Goal: Transaction & Acquisition: Purchase product/service

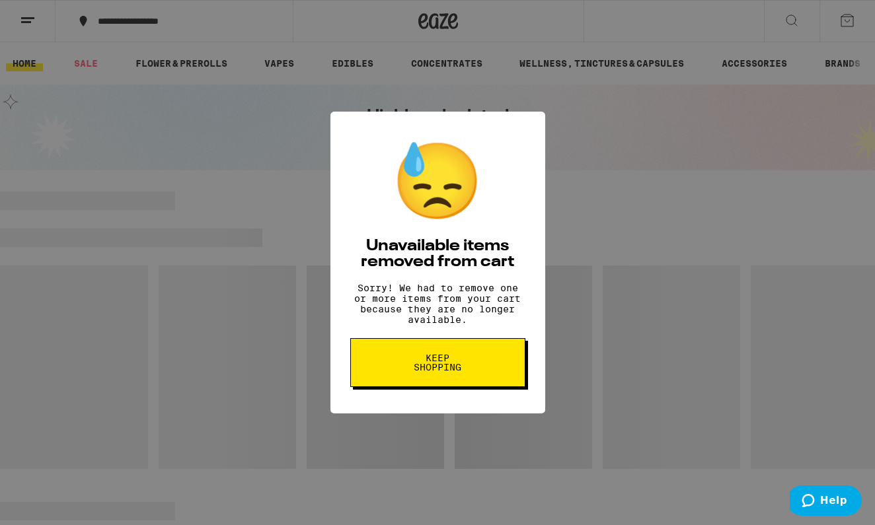
click at [443, 363] on span "Keep Shopping" at bounding box center [438, 363] width 68 height 19
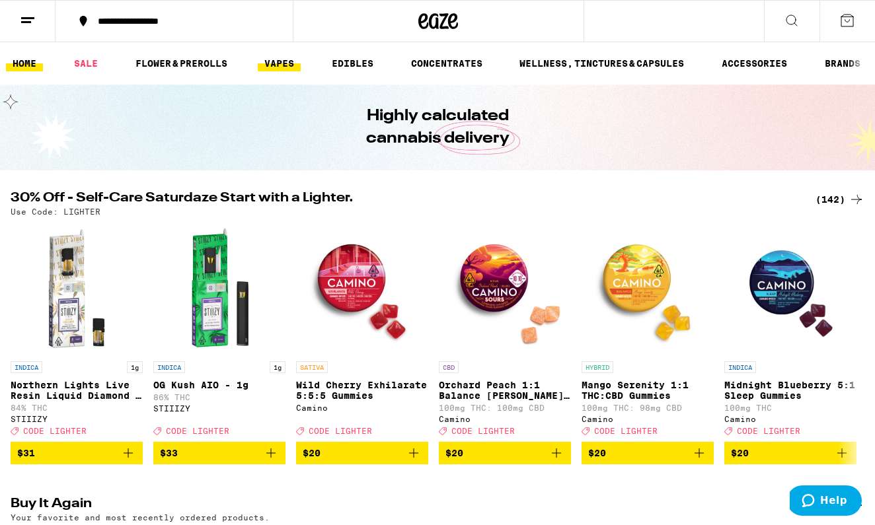
click at [287, 69] on link "VAPES" at bounding box center [279, 64] width 43 height 16
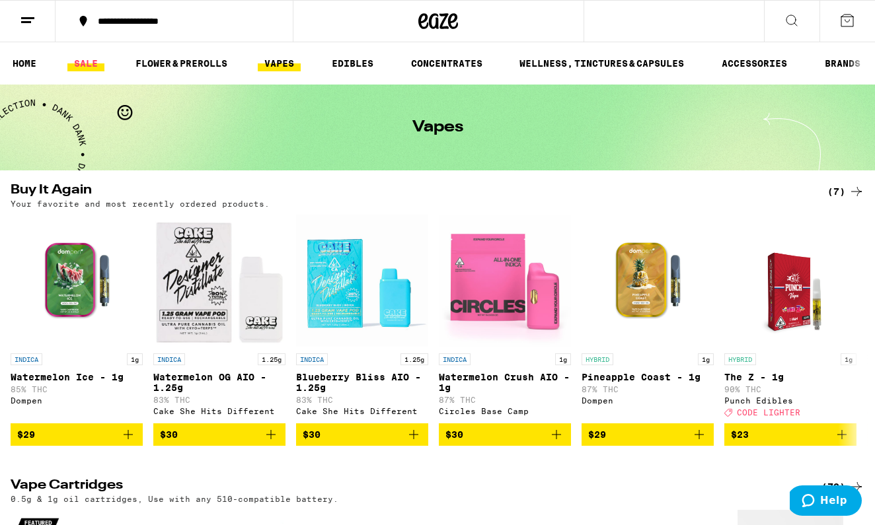
click at [81, 56] on link "SALE" at bounding box center [85, 64] width 37 height 16
click at [89, 66] on link "SALE" at bounding box center [85, 64] width 37 height 16
click at [86, 59] on link "SALE" at bounding box center [85, 64] width 37 height 16
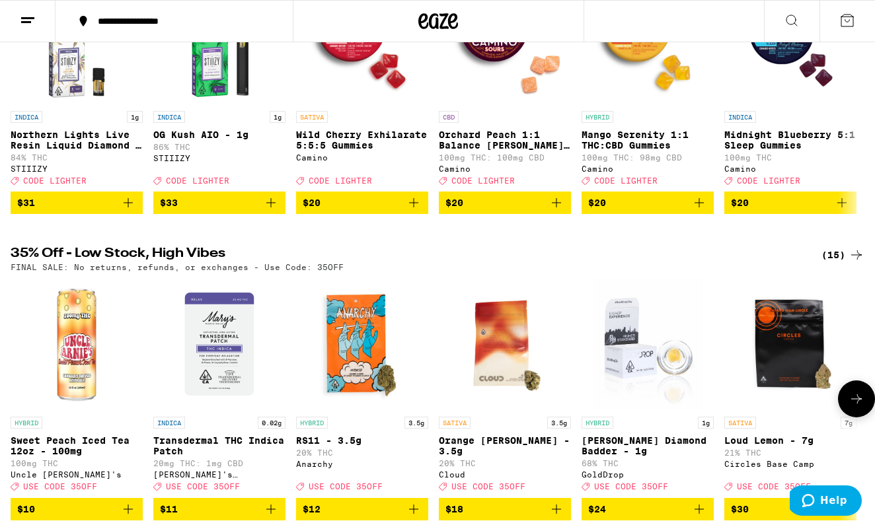
scroll to position [91, 0]
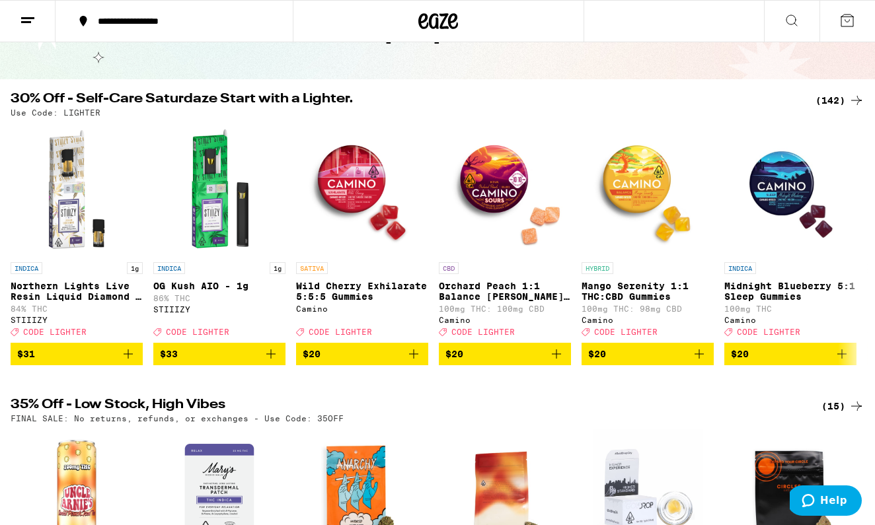
click at [827, 93] on div "(142)" at bounding box center [840, 101] width 49 height 16
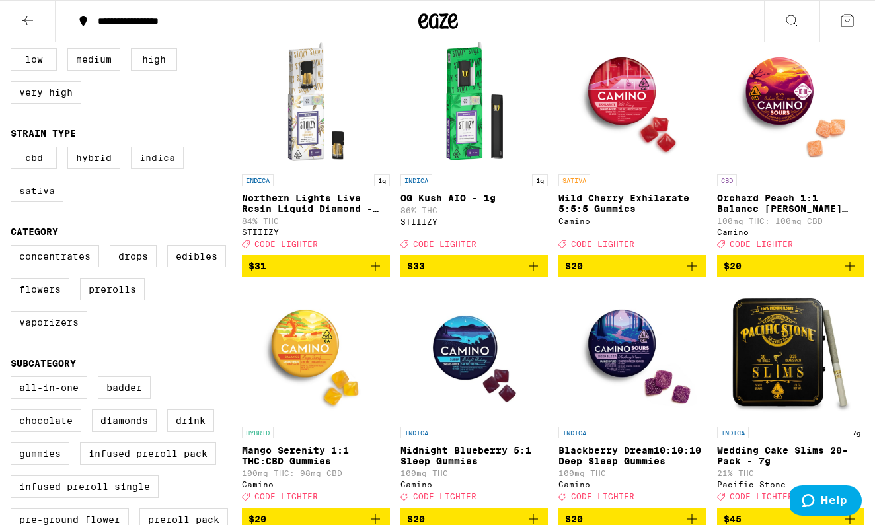
scroll to position [122, 0]
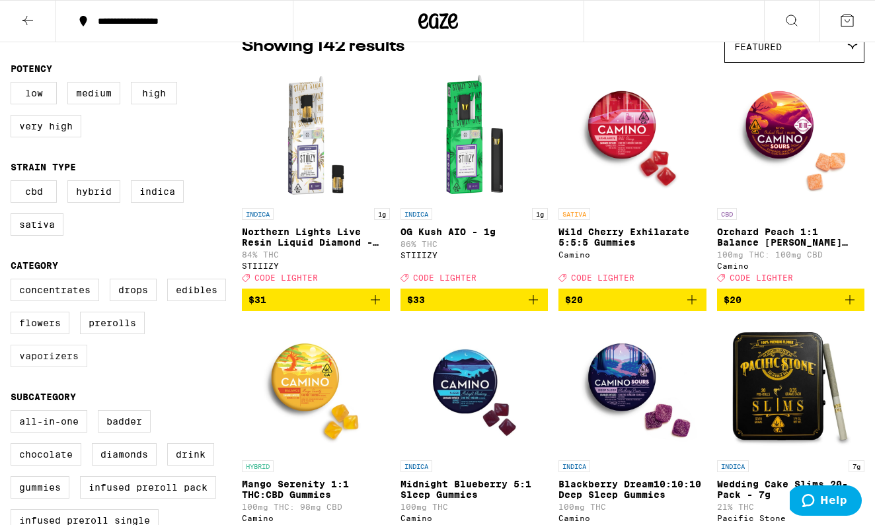
click at [56, 367] on label "Vaporizers" at bounding box center [49, 356] width 77 height 22
click at [14, 282] on input "Vaporizers" at bounding box center [13, 281] width 1 height 1
checkbox input "true"
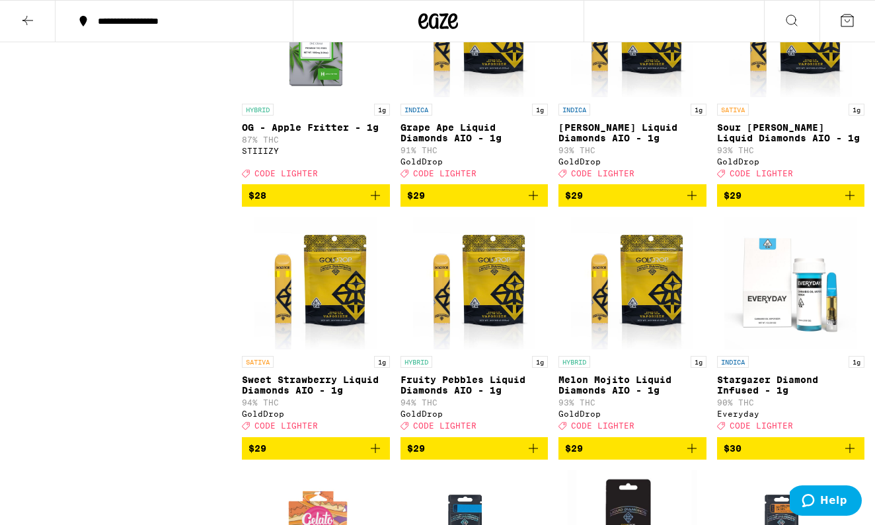
scroll to position [1053, 0]
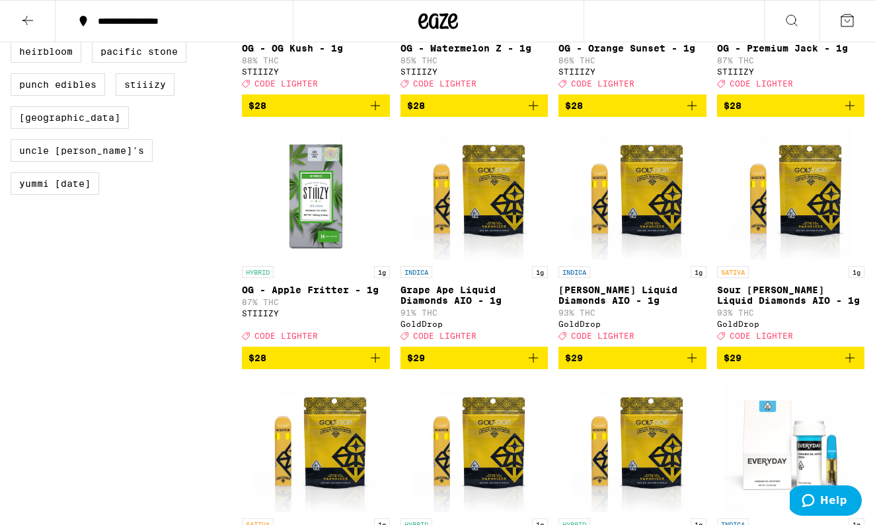
click at [179, 1] on div "**********" at bounding box center [146, 21] width 293 height 42
